Goal: Navigation & Orientation: Find specific page/section

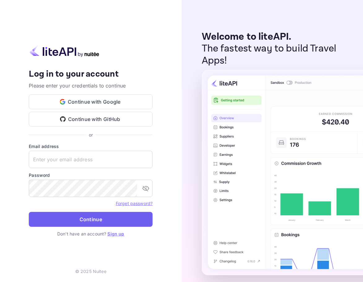
type input "[EMAIL_ADDRESS][DOMAIN_NAME]"
click at [79, 216] on button "Continue" at bounding box center [91, 219] width 124 height 15
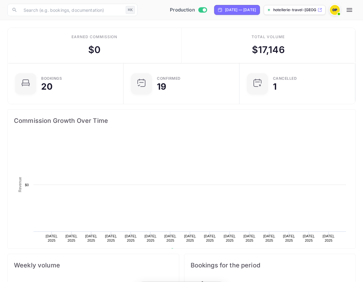
scroll to position [101, 171]
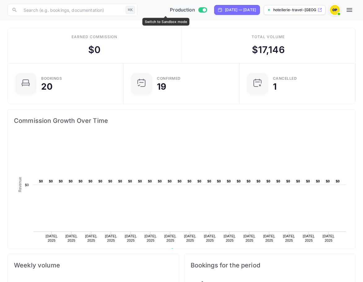
click at [198, 11] on input "Switch to Sandbox mode" at bounding box center [204, 10] width 12 height 4
checkbox input "false"
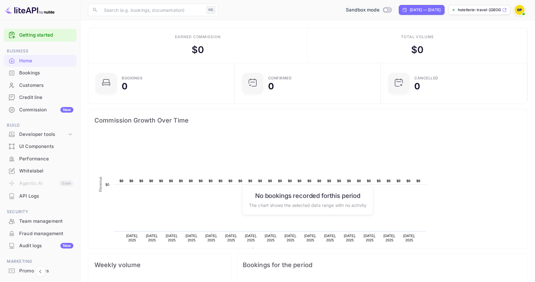
scroll to position [0, 0]
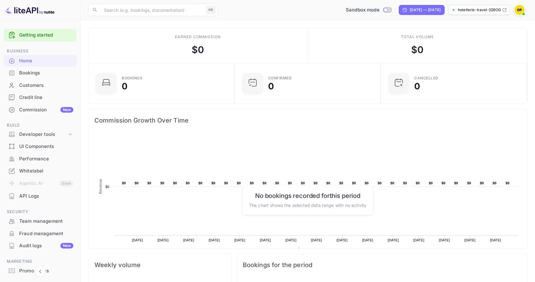
click at [31, 245] on div "Audit logs New" at bounding box center [46, 245] width 54 height 7
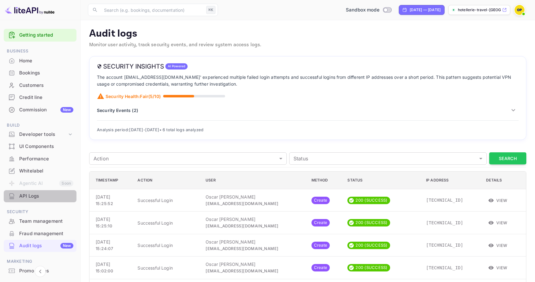
click at [50, 198] on div "API Logs" at bounding box center [46, 195] width 54 height 7
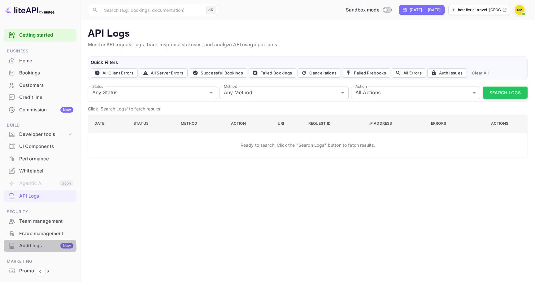
click at [35, 248] on div "Audit logs New" at bounding box center [46, 245] width 54 height 7
